Goal: Contribute content

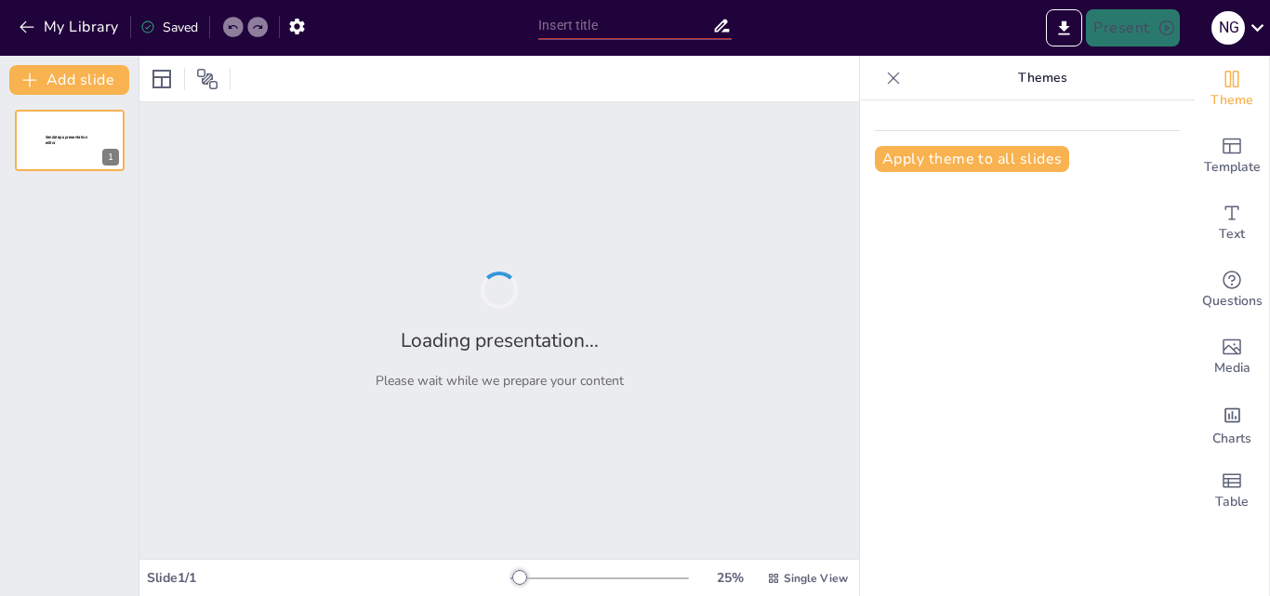
type input "el vendedor y la venta"
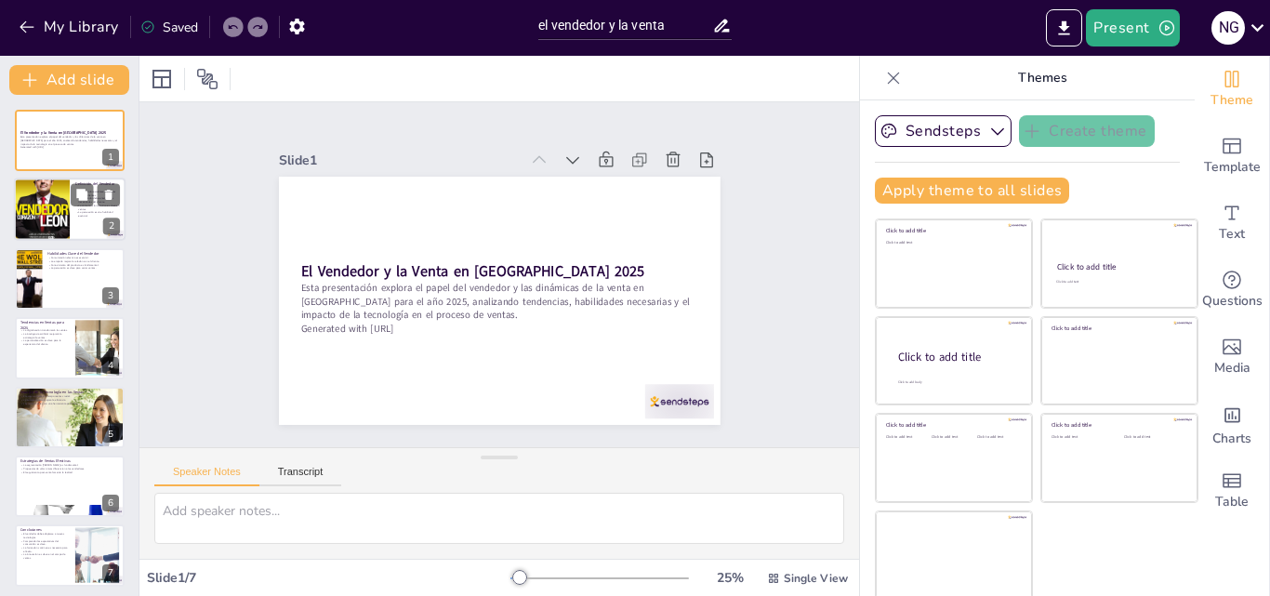
click at [88, 220] on div at bounding box center [70, 210] width 112 height 63
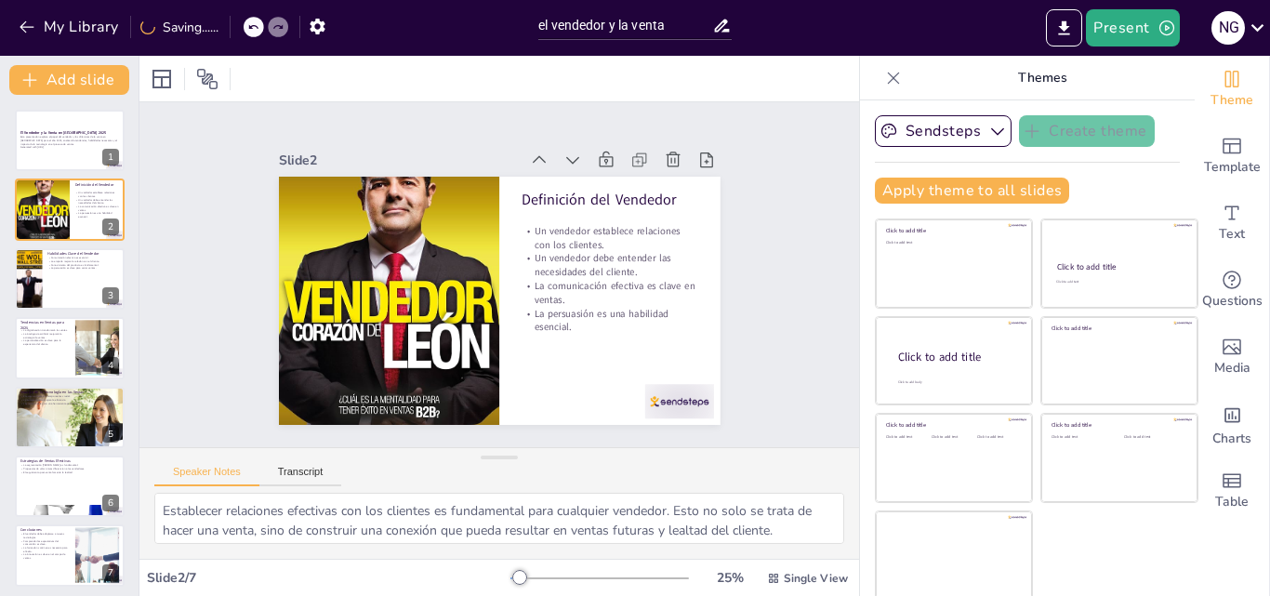
scroll to position [4, 0]
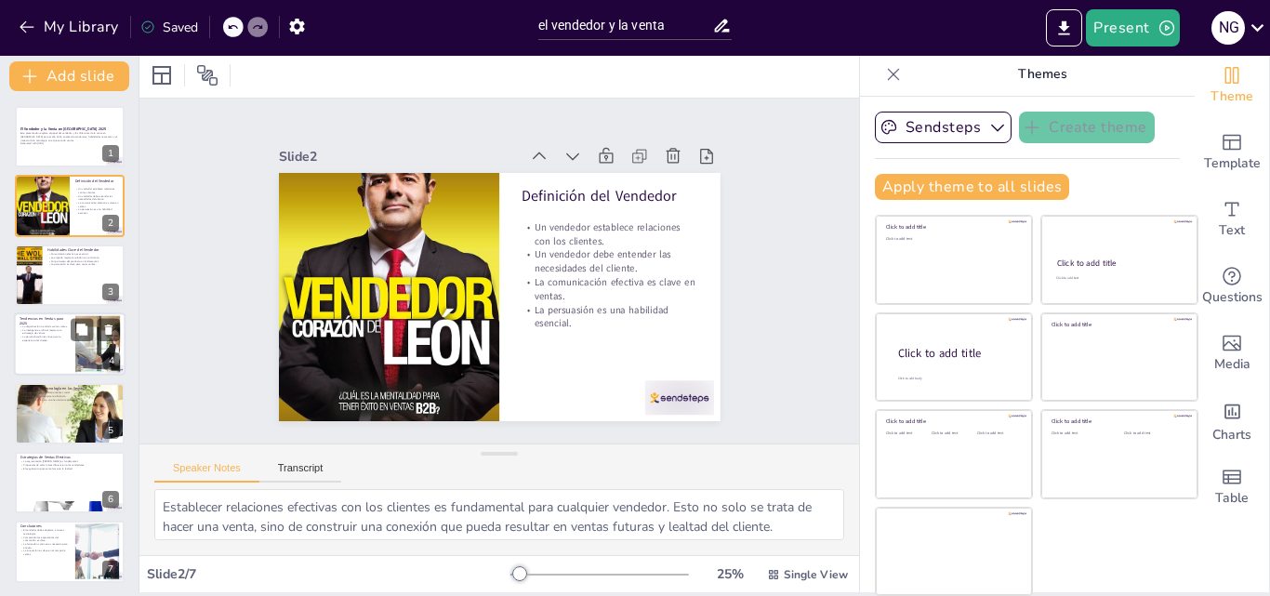
click at [57, 333] on p "La inteligencia artificial mejorará la estrategia de ventas." at bounding box center [45, 331] width 50 height 7
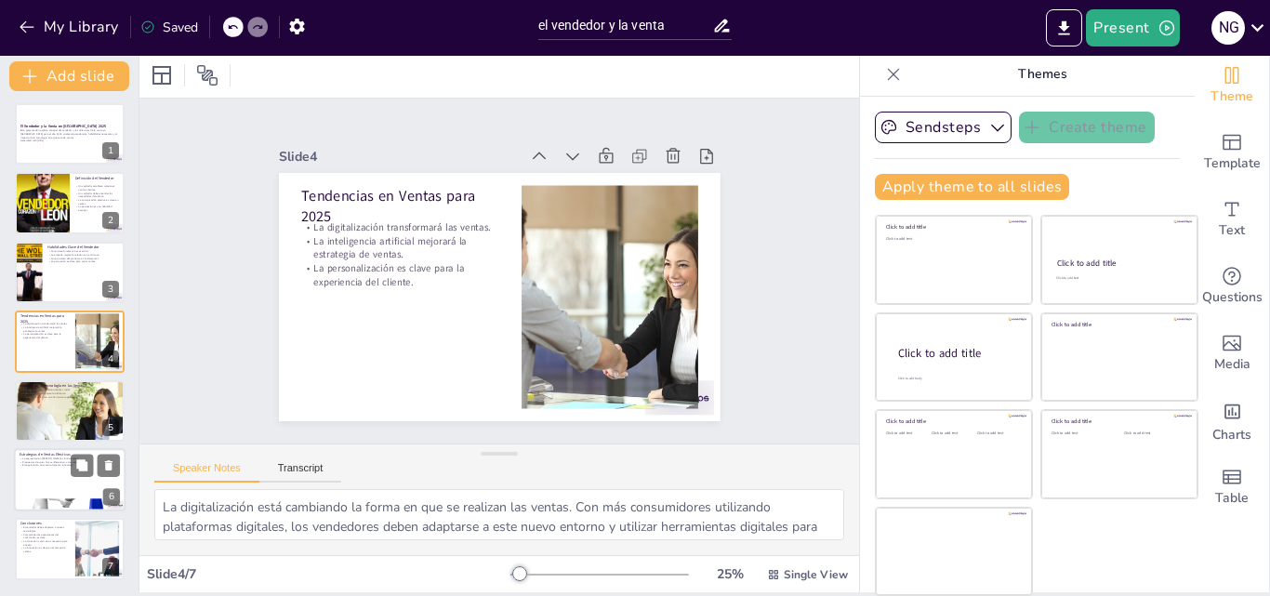
click at [69, 498] on div at bounding box center [70, 505] width 112 height 105
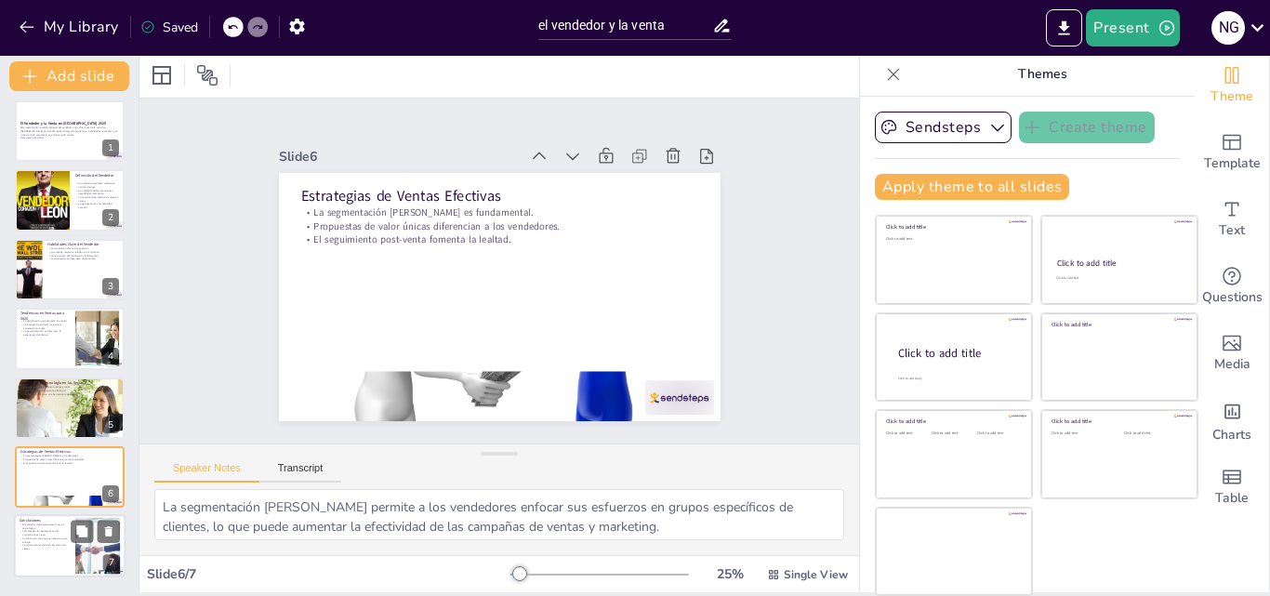
click at [55, 544] on p "La innovación es clave en el campo de ventas." at bounding box center [45, 547] width 50 height 7
type textarea "La adaptación a nuevas tecnologías es esencial para los vendedores en el futuro…"
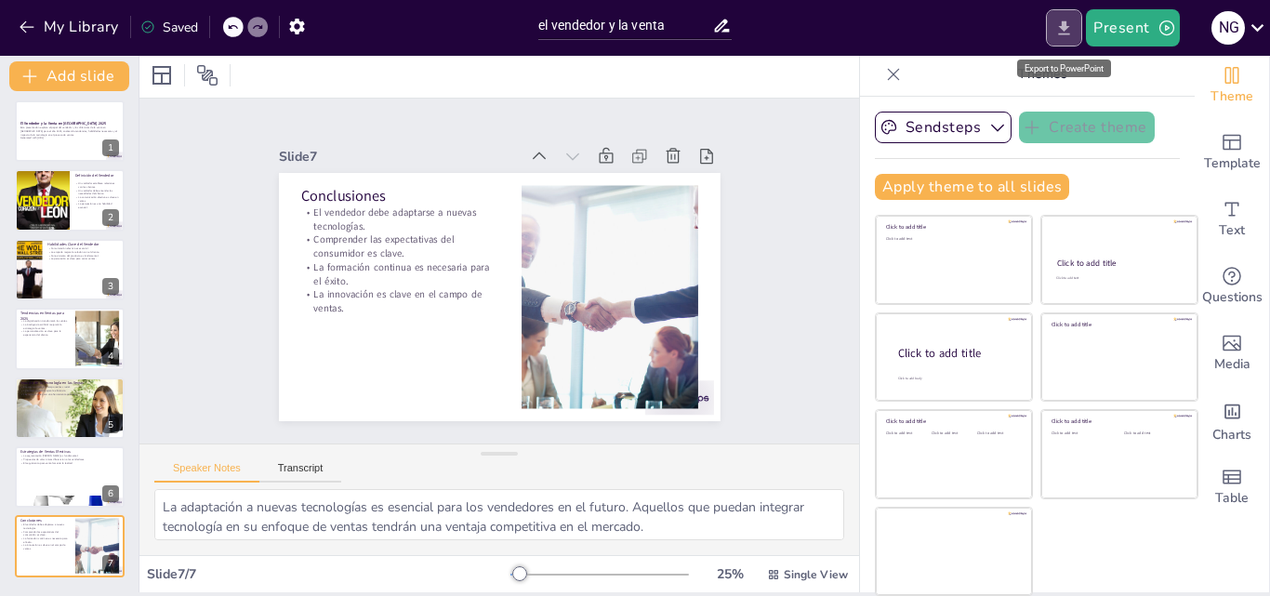
click at [1069, 23] on icon "Export to PowerPoint" at bounding box center [1064, 29] width 20 height 20
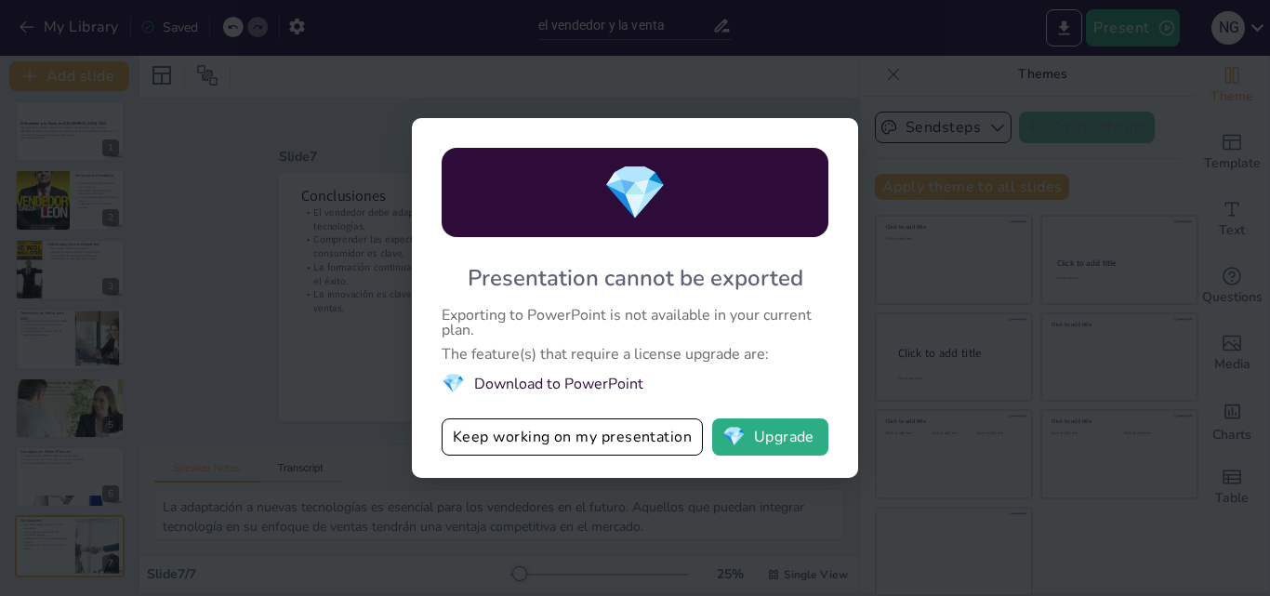
click at [935, 247] on div "💎 Presentation cannot be exported Exporting to PowerPoint is not available in y…" at bounding box center [635, 298] width 1270 height 596
click at [734, 436] on span "💎" at bounding box center [733, 437] width 23 height 19
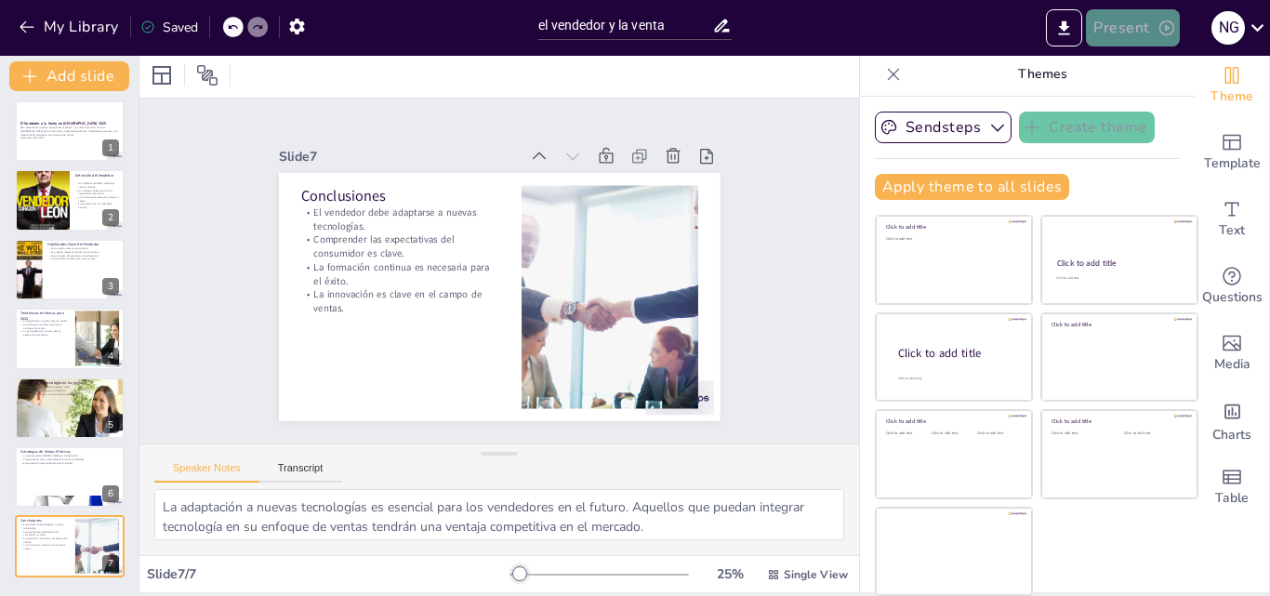
click at [1127, 25] on button "Present" at bounding box center [1132, 27] width 93 height 37
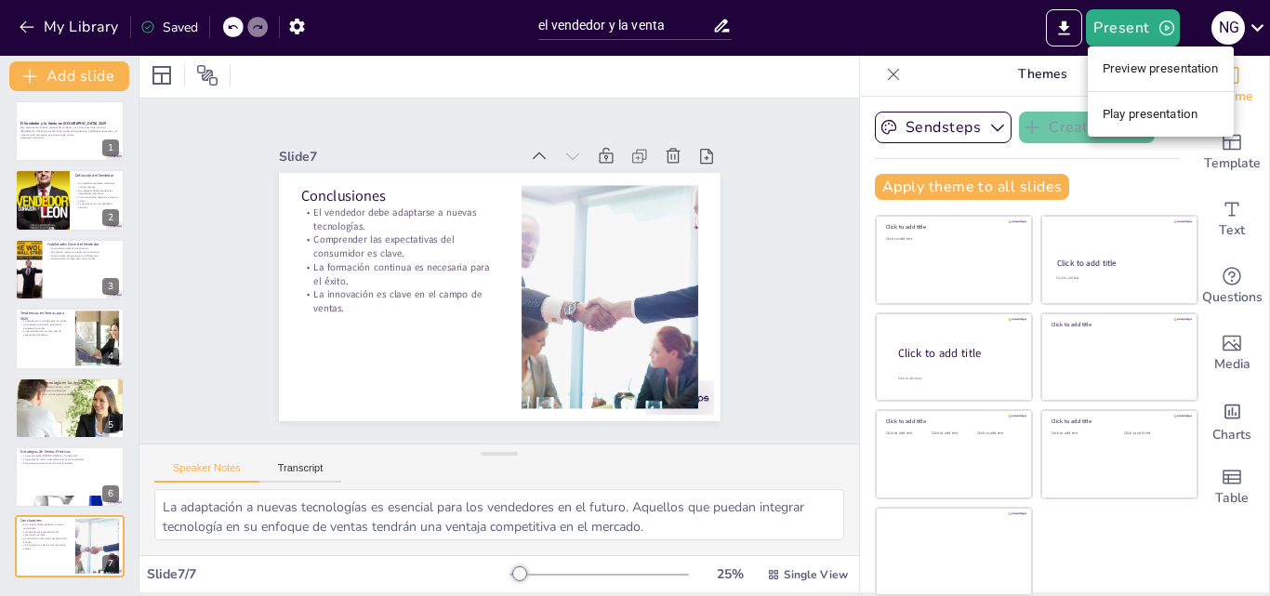
click at [1175, 69] on li "Preview presentation" at bounding box center [1161, 69] width 146 height 30
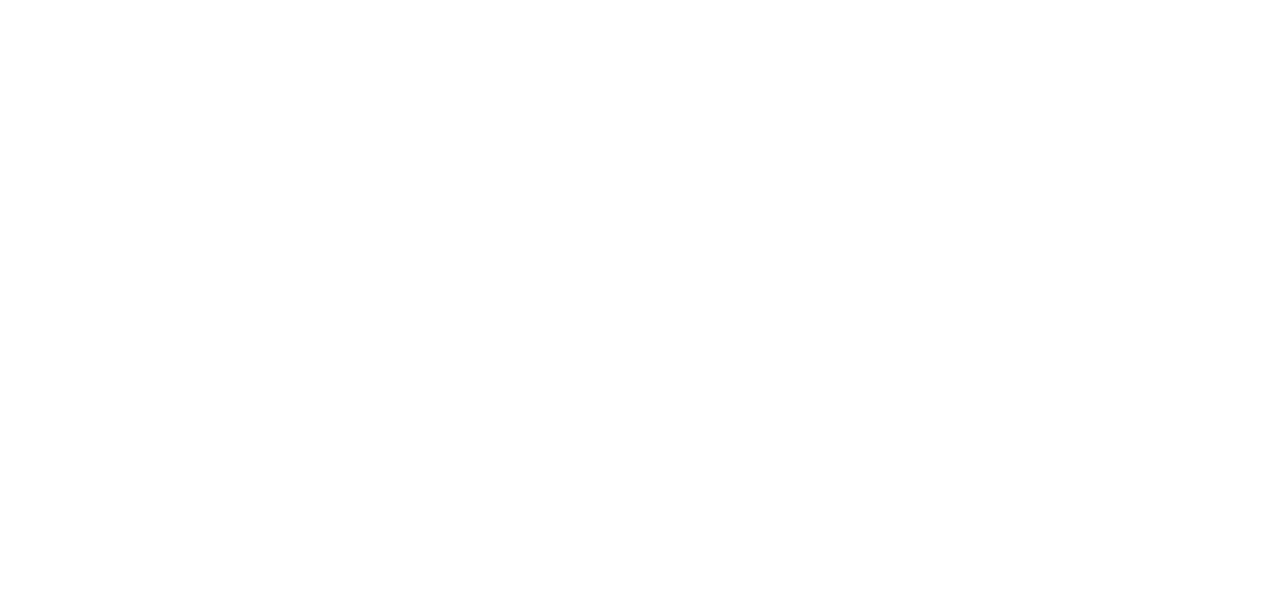
click at [777, 0] on html at bounding box center [635, 0] width 1270 height 0
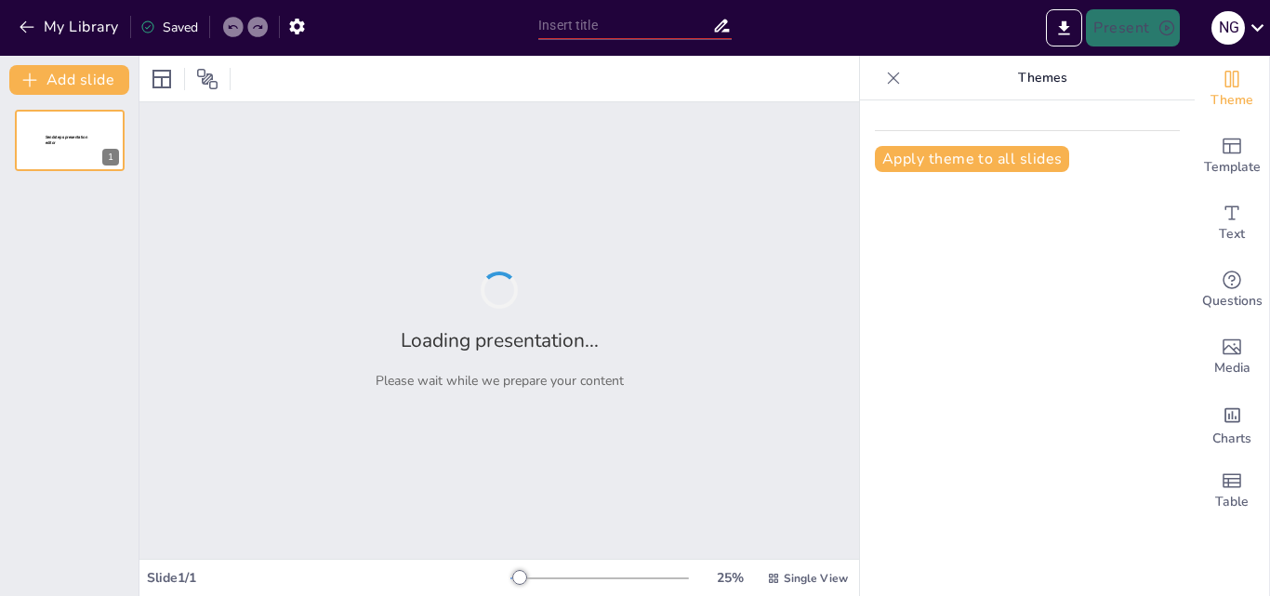
type input "el vendedor y la venta"
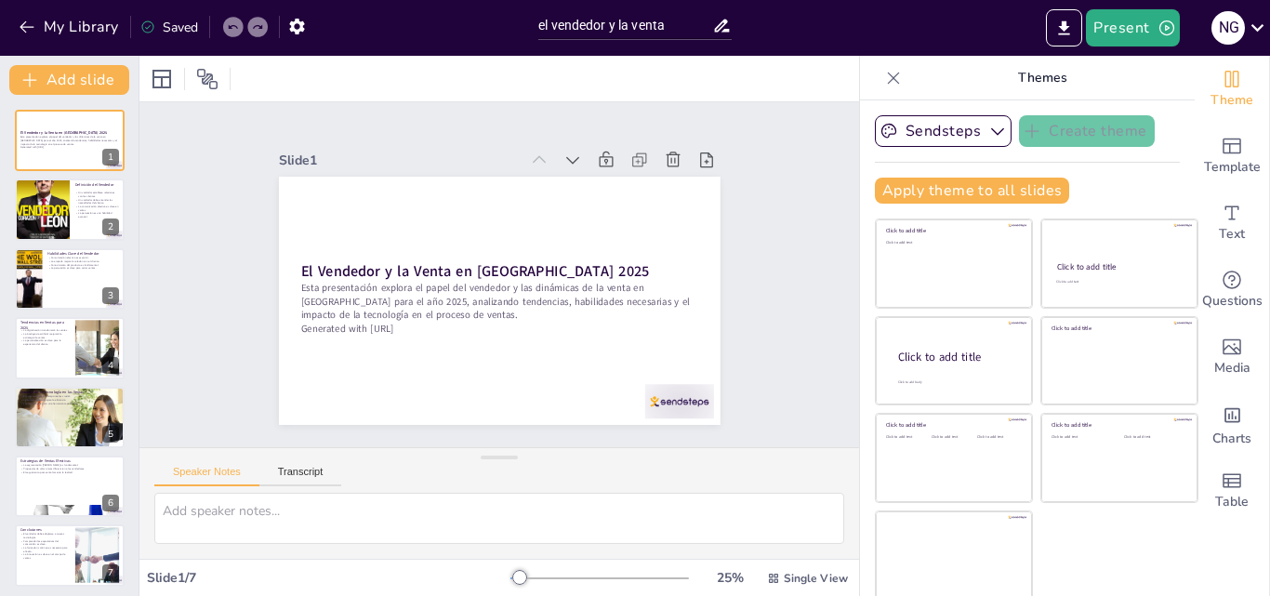
scroll to position [4, 0]
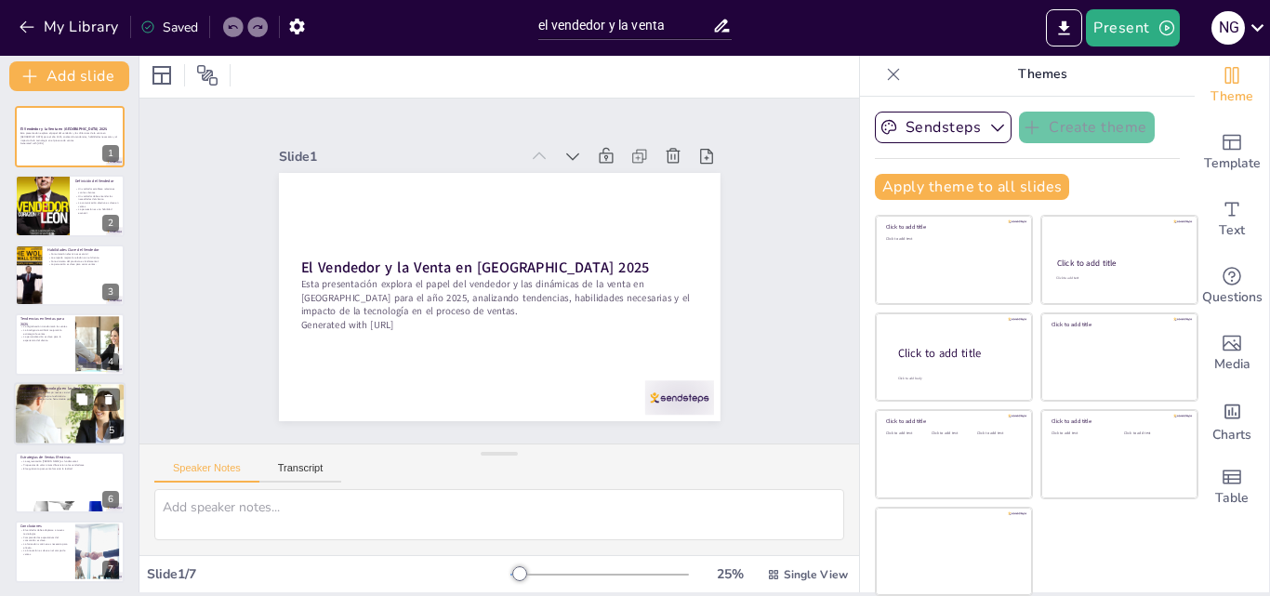
click at [91, 418] on div at bounding box center [70, 413] width 112 height 77
type textarea "El acceso a datos en tiempo real permite a los vendedores tomar decisiones info…"
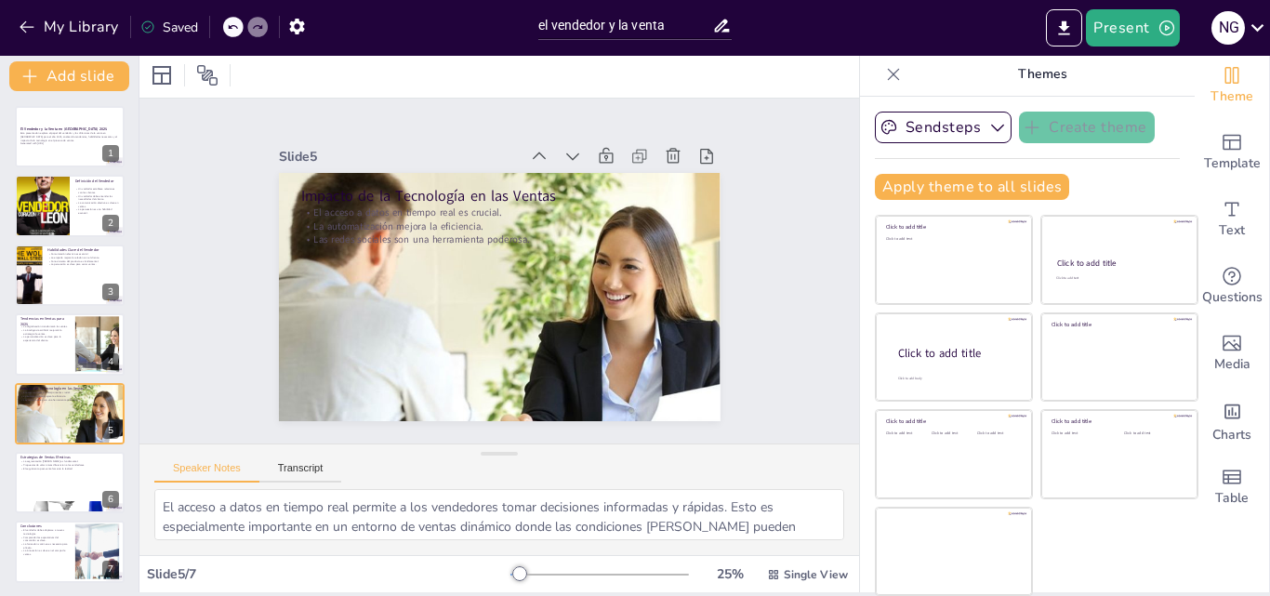
scroll to position [6, 0]
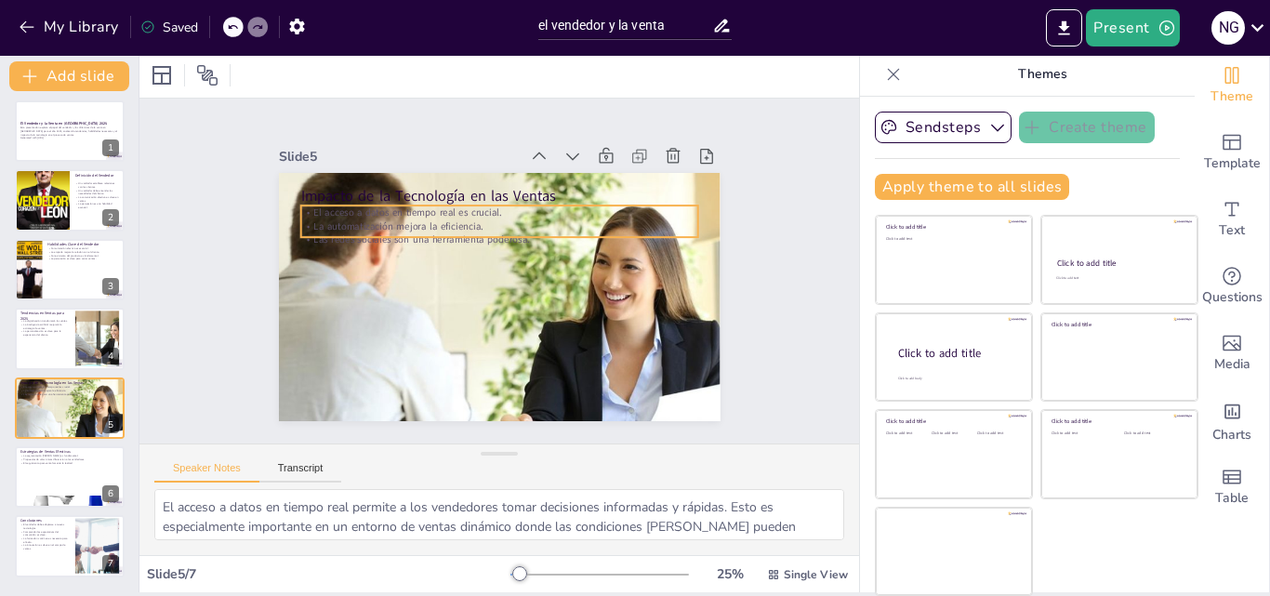
click at [421, 223] on p "La automatización mejora la eficiencia." at bounding box center [498, 226] width 397 height 14
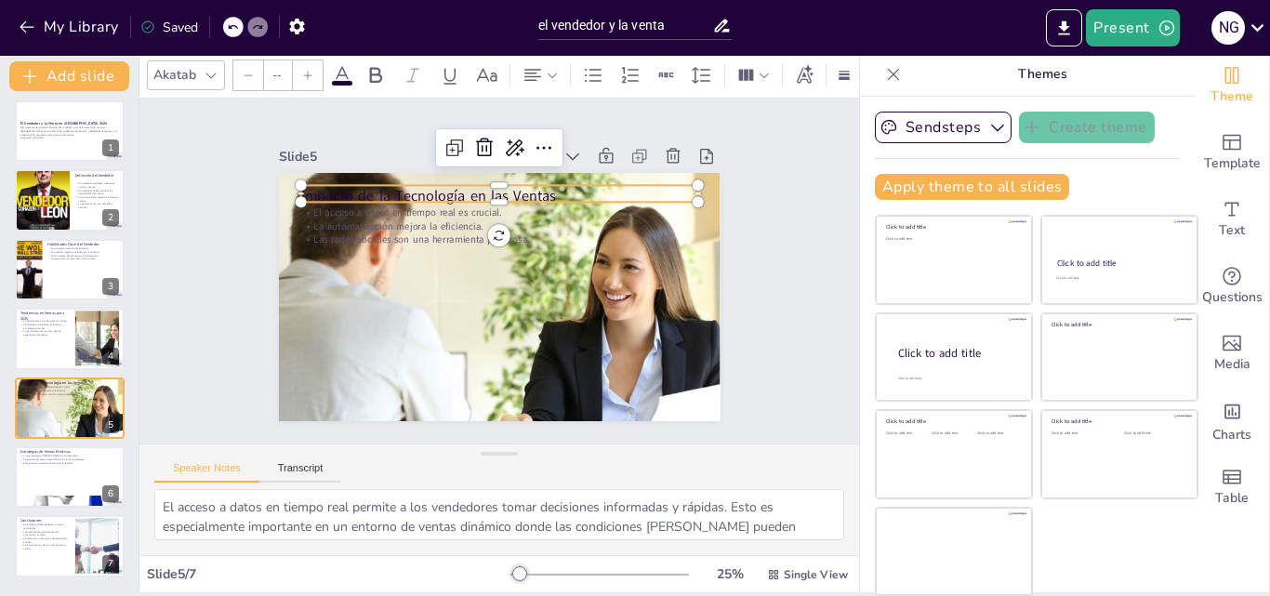
type input "48"
click at [434, 190] on p "Impacto de la Tecnología en las Ventas" at bounding box center [507, 196] width 397 height 62
click at [233, 198] on div "Slide 1 El Vendedor y la Venta en [GEOGRAPHIC_DATA] 2025 Esta presentación expl…" at bounding box center [500, 271] width 546 height 300
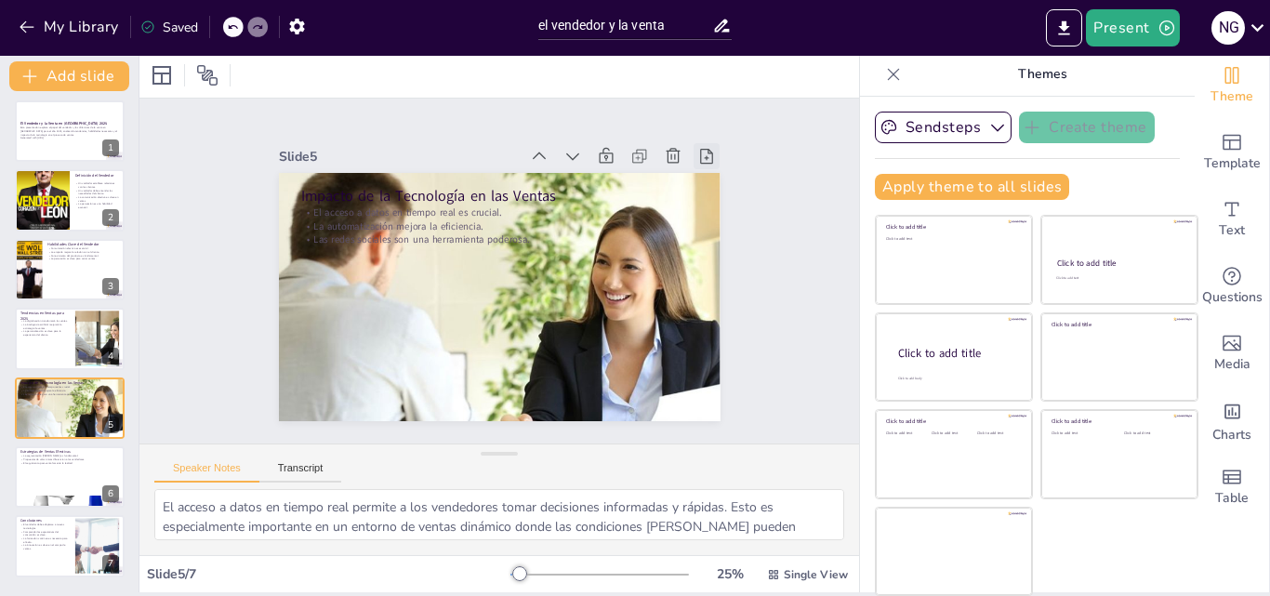
click at [707, 168] on icon at bounding box center [717, 178] width 20 height 20
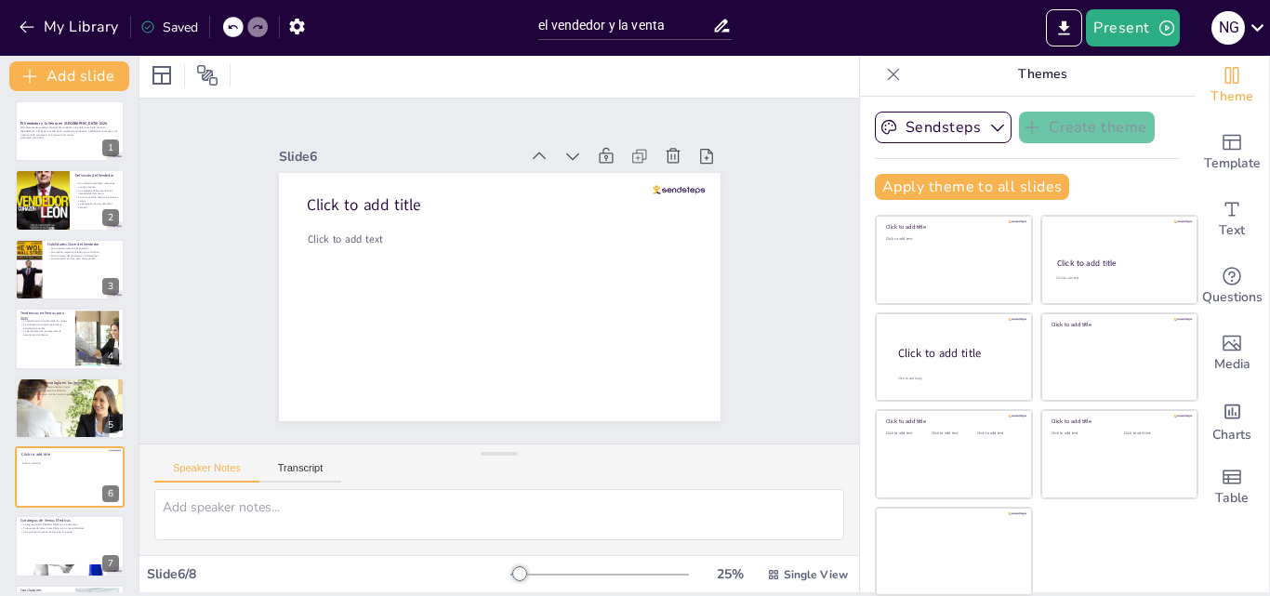
click at [715, 191] on icon at bounding box center [726, 202] width 22 height 22
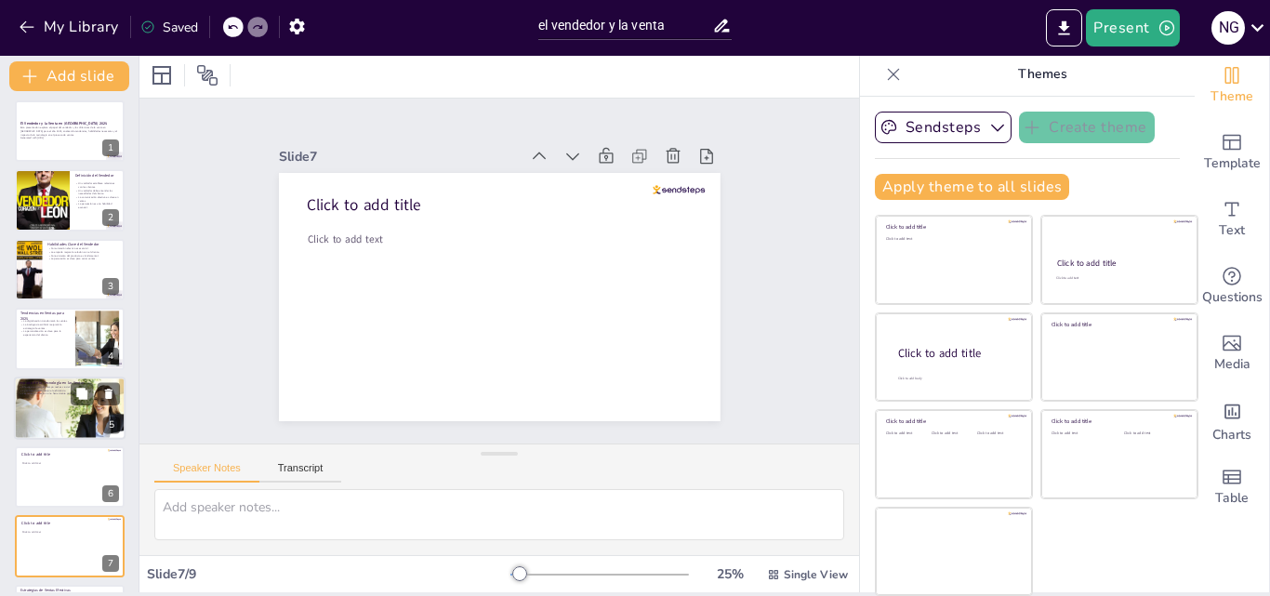
click at [92, 417] on div at bounding box center [70, 407] width 112 height 77
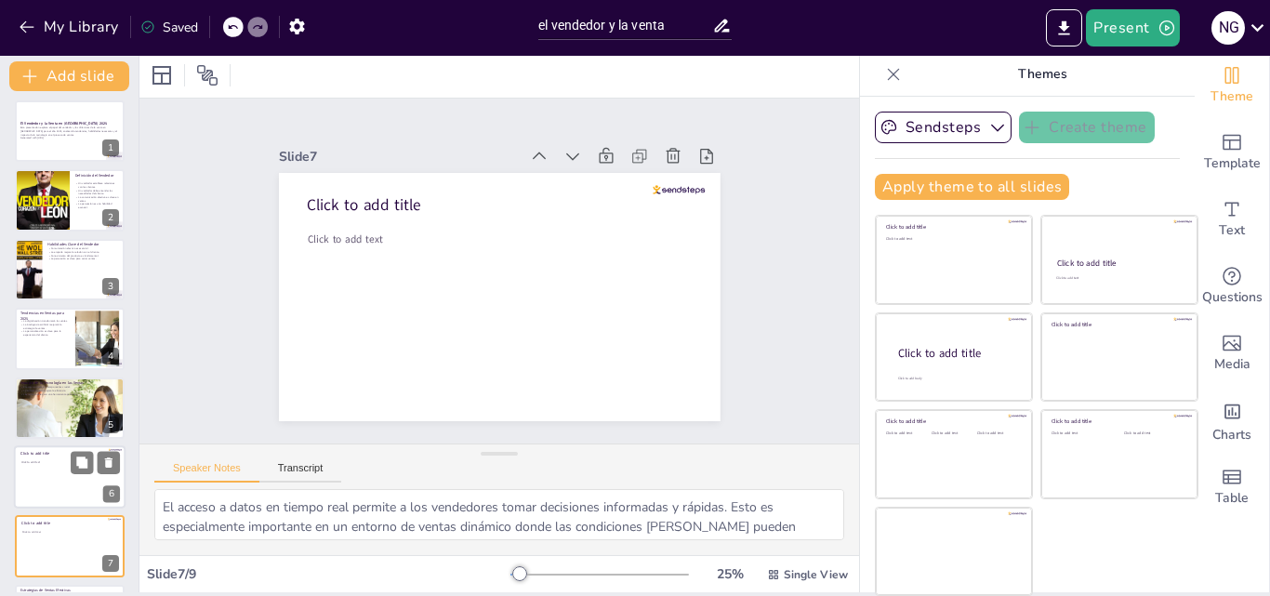
scroll to position [72, 0]
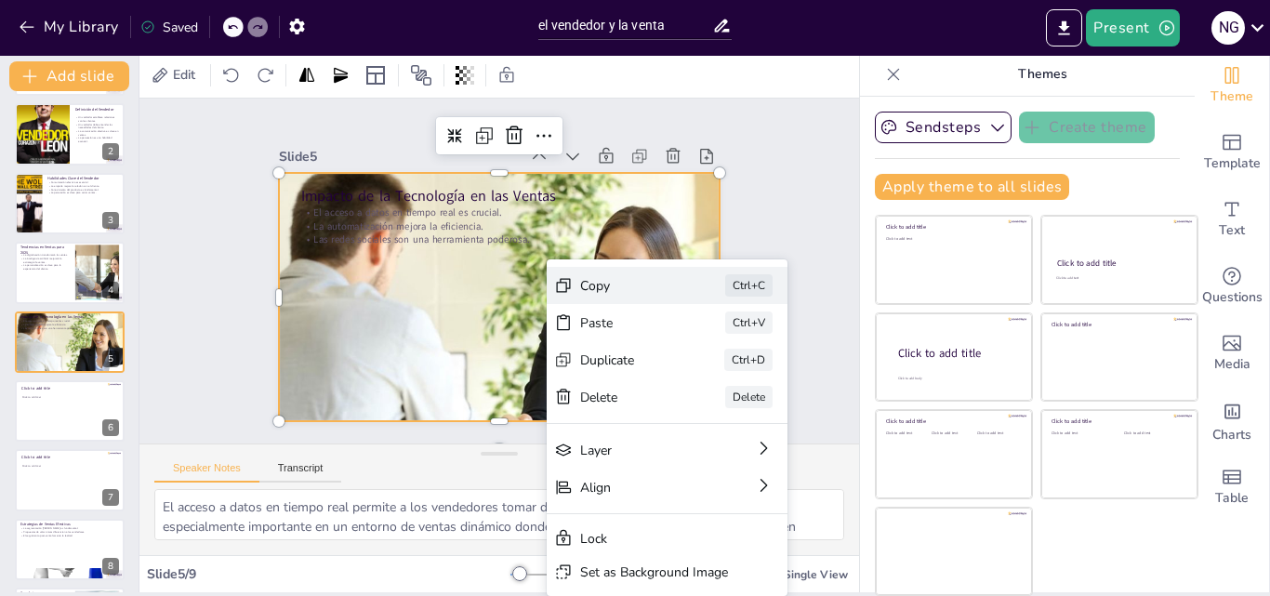
click at [706, 398] on div "Copy" at bounding box center [753, 411] width 94 height 27
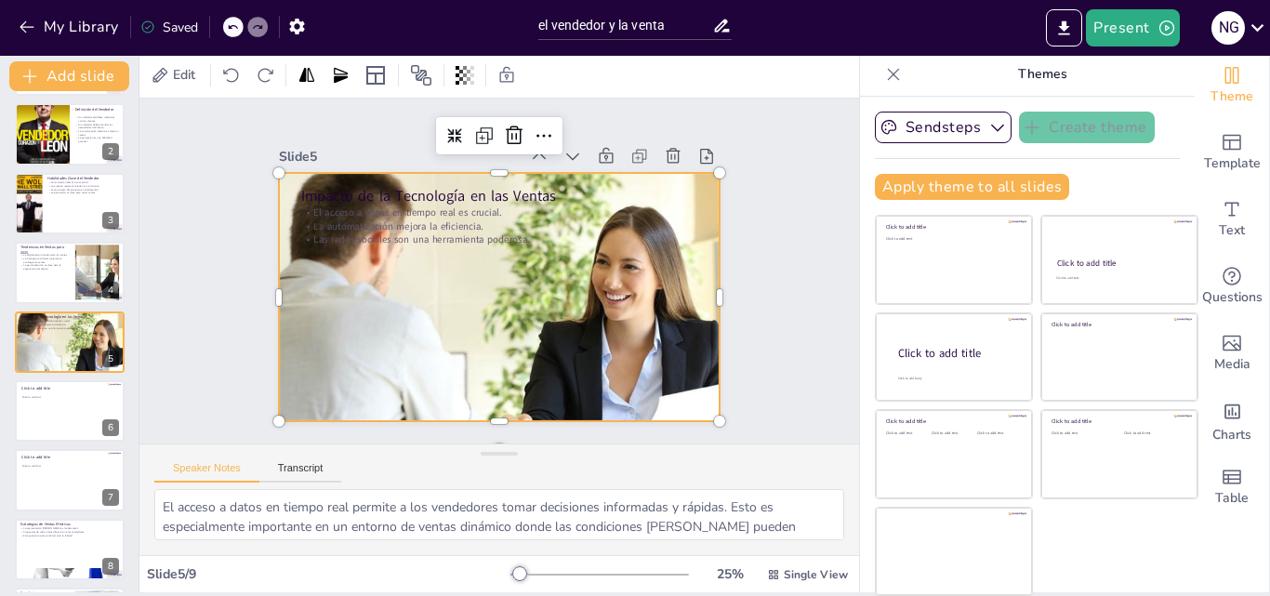
click at [757, 218] on div "Slide 1 El Vendedor y la Venta en [GEOGRAPHIC_DATA] 2025 Esta presentación expl…" at bounding box center [499, 271] width 720 height 345
click at [473, 222] on p "La automatización mejora la eficiencia." at bounding box center [498, 226] width 397 height 14
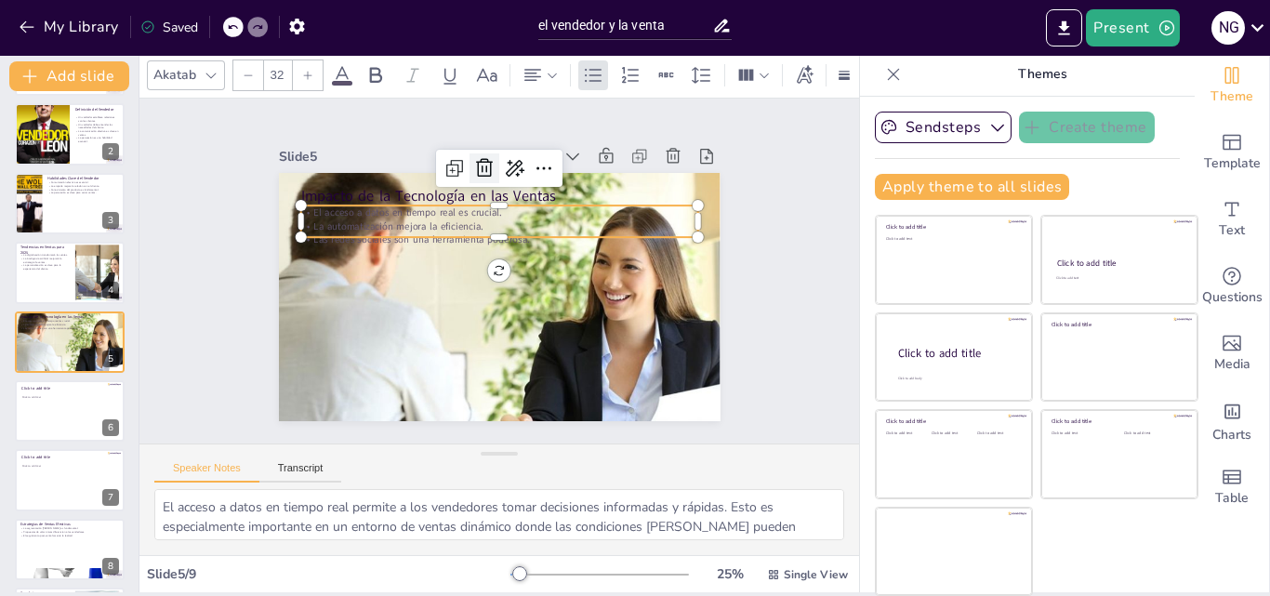
click at [486, 161] on icon at bounding box center [495, 167] width 19 height 20
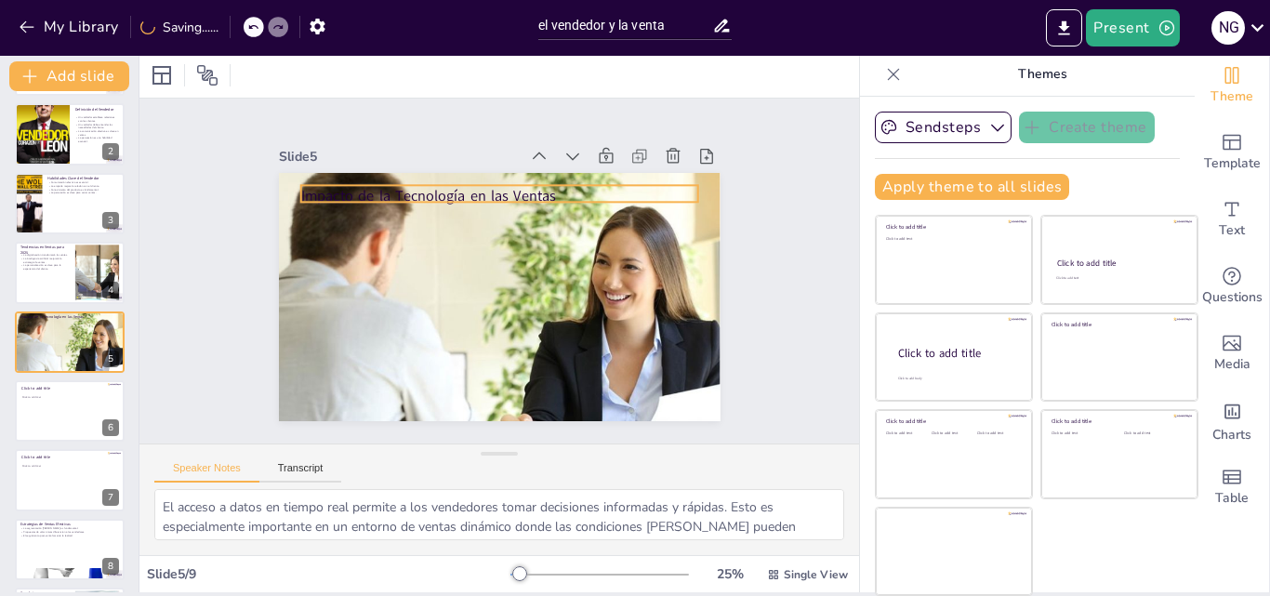
click at [446, 185] on p "Impacto de la Tecnología en las Ventas" at bounding box center [498, 195] width 397 height 20
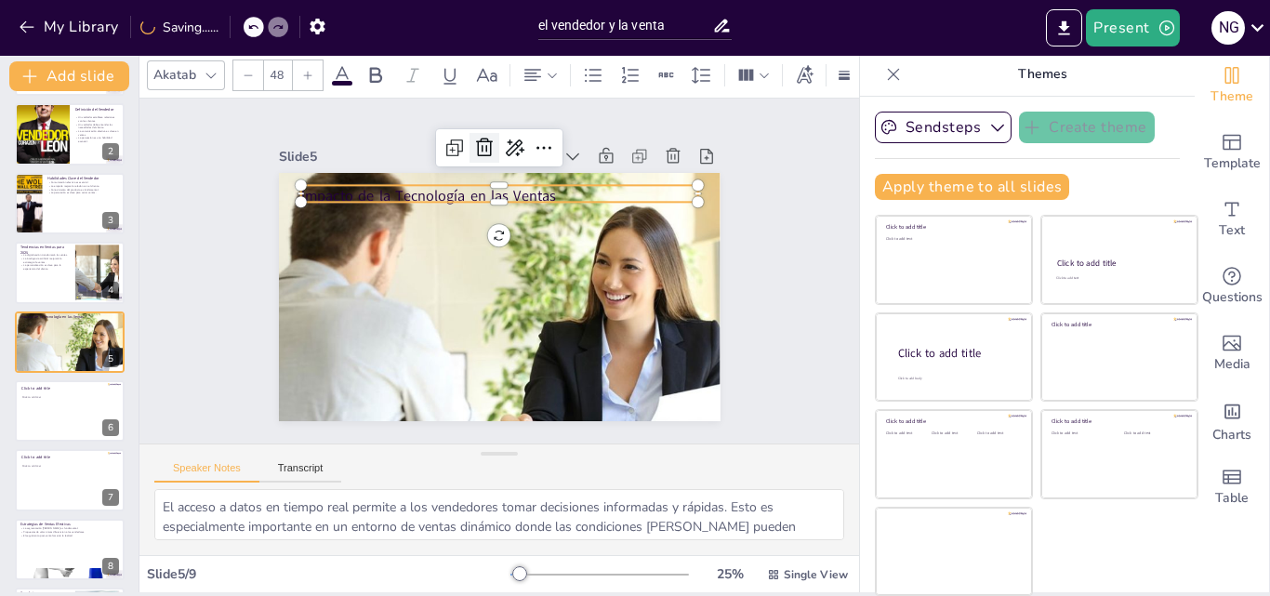
click at [611, 245] on icon at bounding box center [622, 256] width 22 height 22
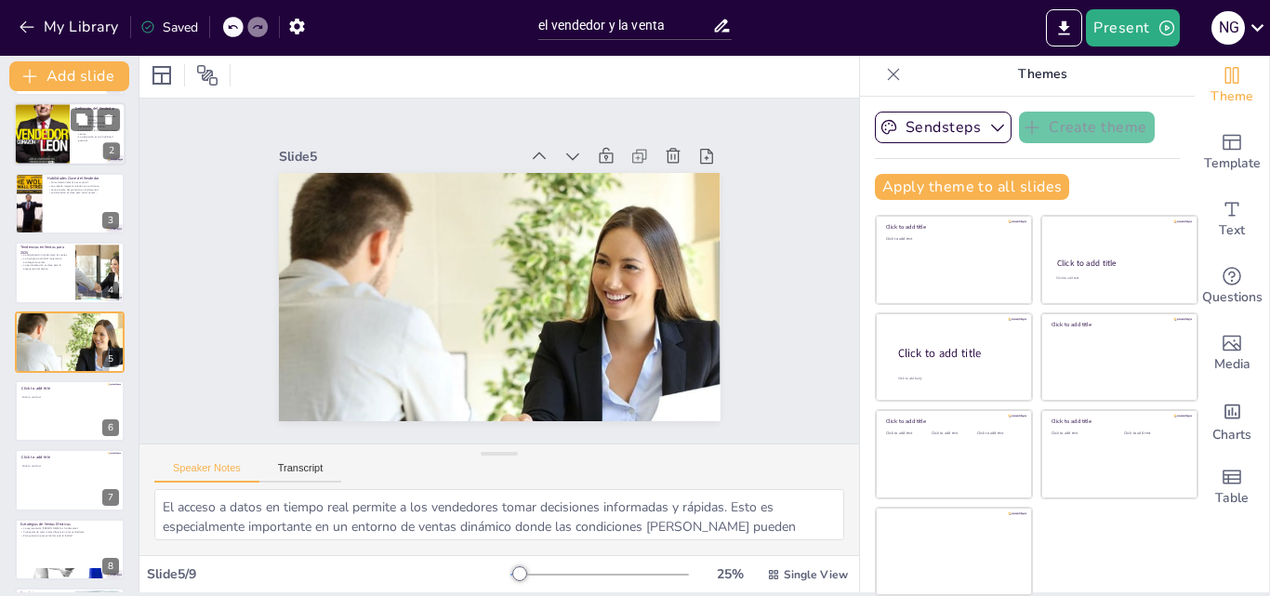
click at [32, 126] on div at bounding box center [42, 134] width 56 height 89
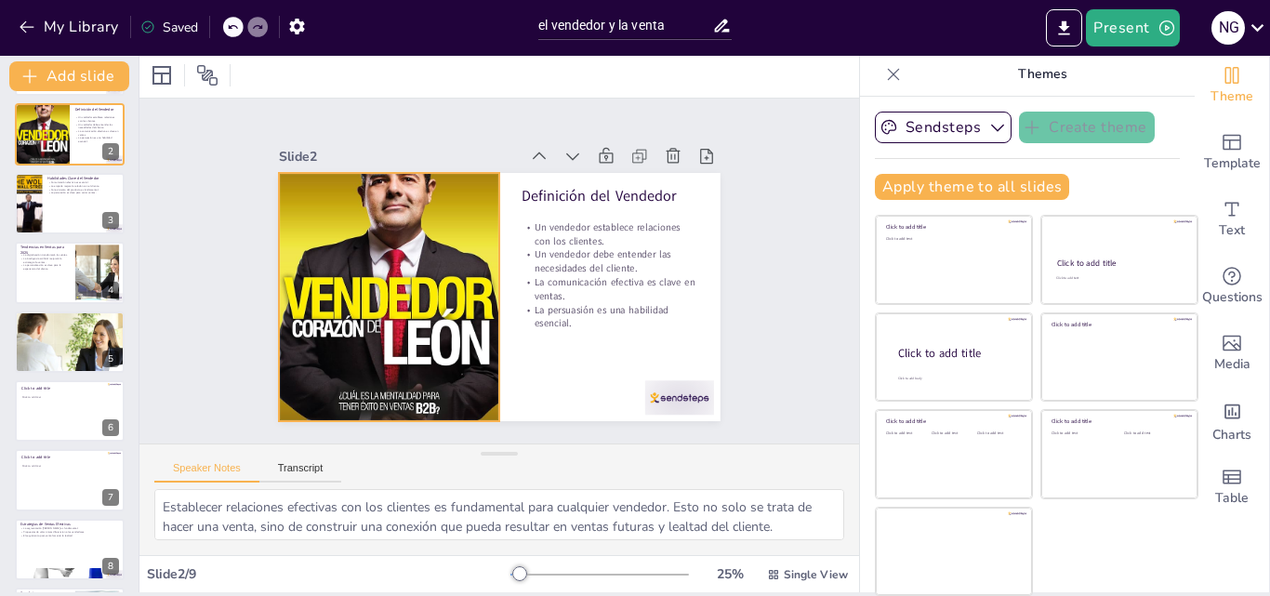
scroll to position [0, 0]
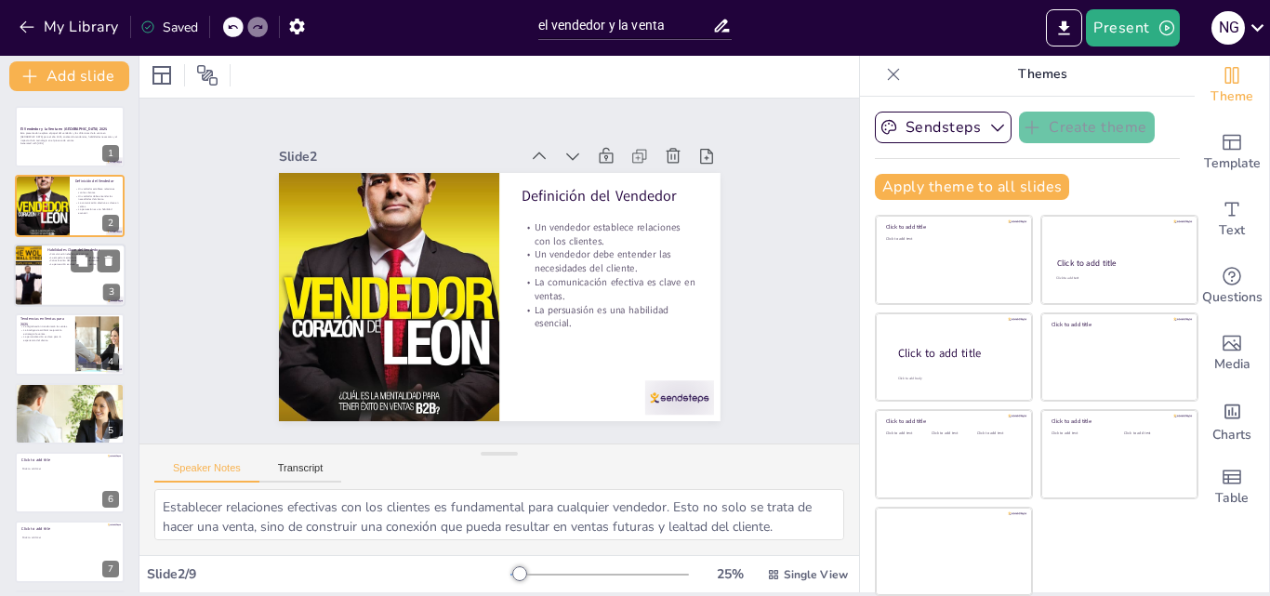
click at [28, 280] on div at bounding box center [27, 275] width 63 height 63
type textarea "La comunicación efectiva es la base de todas las interacciones en ventas. Un ve…"
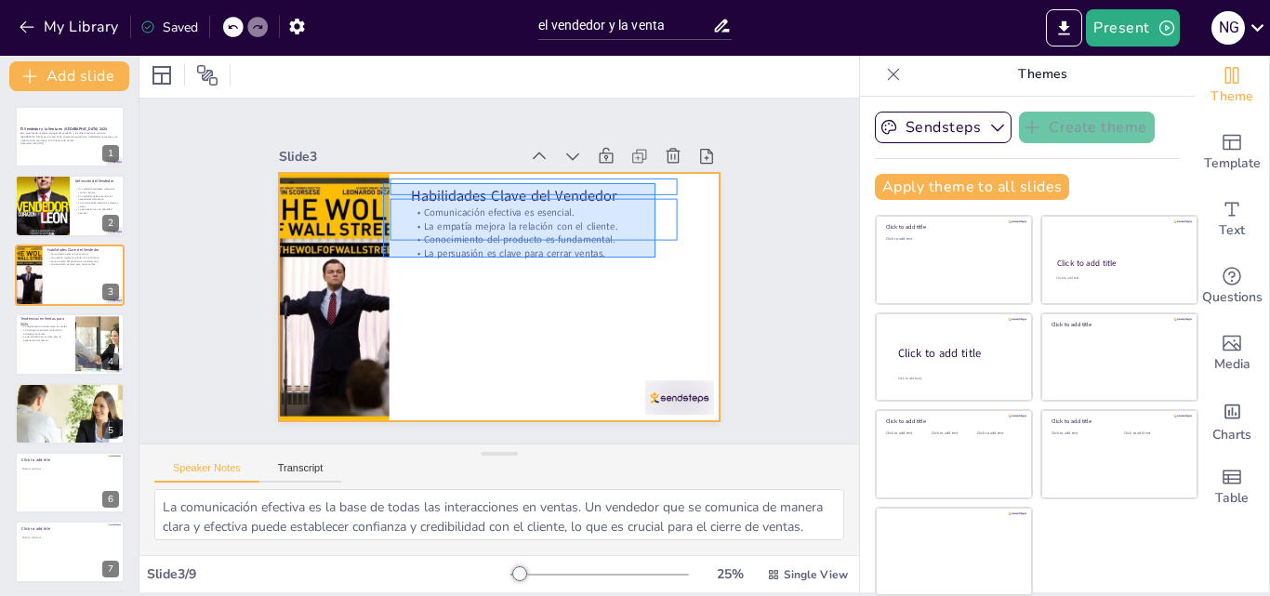
drag, startPoint x: 383, startPoint y: 183, endPoint x: 655, endPoint y: 258, distance: 282.4
click at [655, 258] on div at bounding box center [500, 297] width 442 height 248
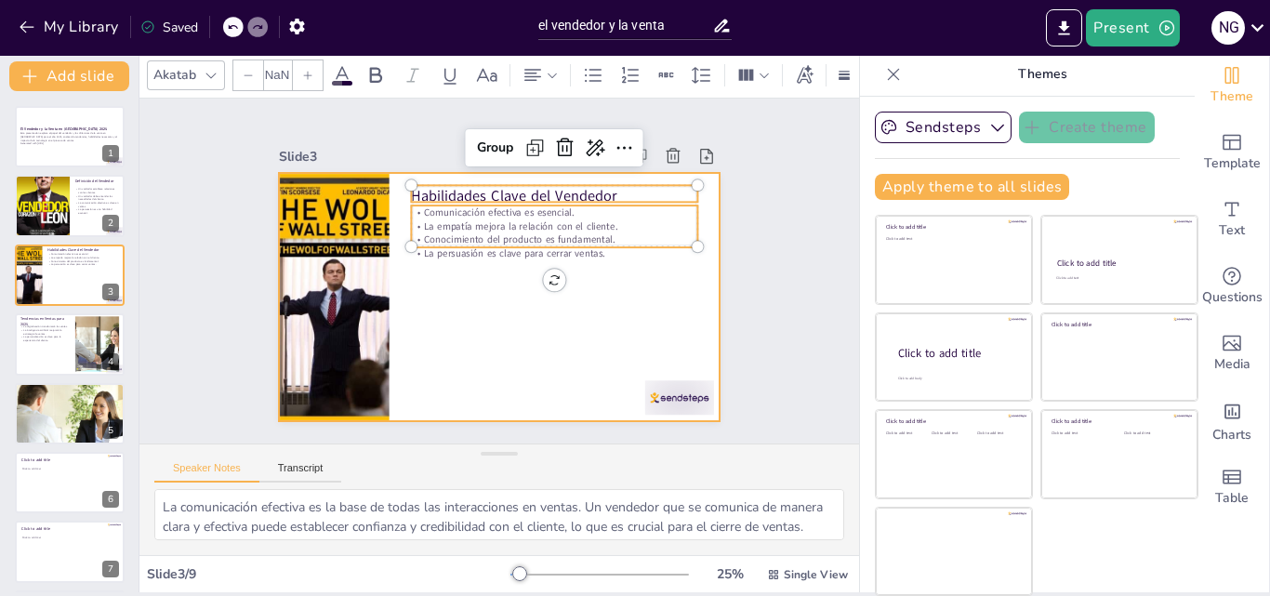
type input "--"
click at [582, 267] on div at bounding box center [500, 297] width 442 height 248
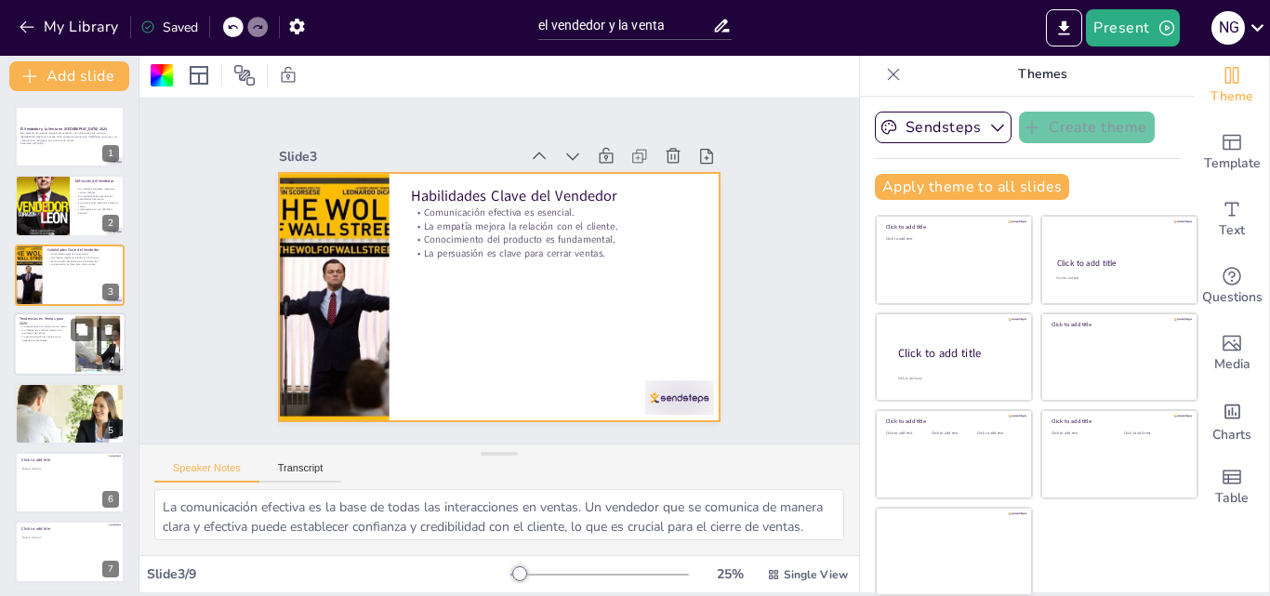
click at [79, 347] on div at bounding box center [97, 344] width 85 height 57
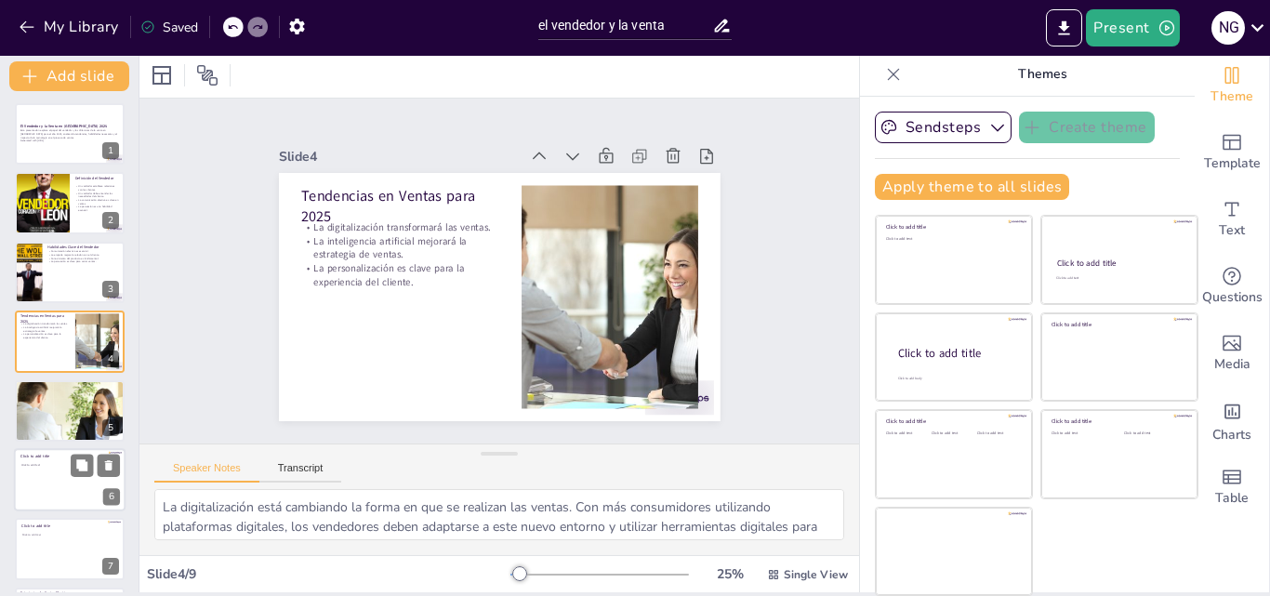
scroll to position [143, 0]
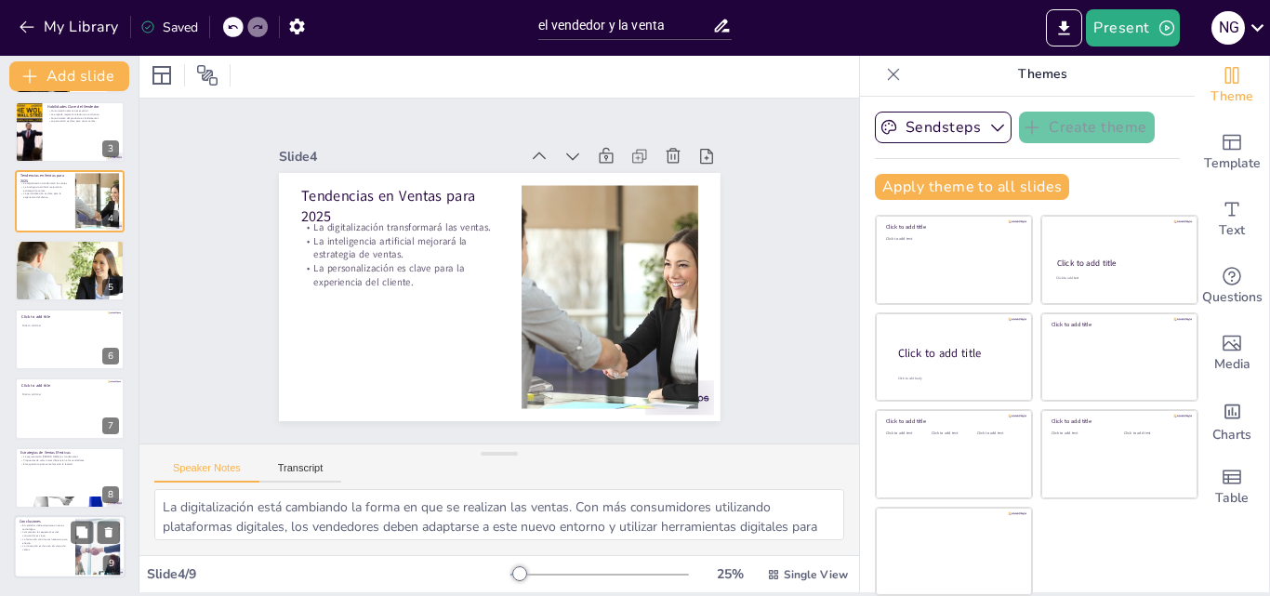
click at [103, 564] on div "9" at bounding box center [111, 564] width 17 height 17
type textarea "La adaptación a nuevas tecnologías es esencial para los vendedores en el futuro…"
